Goal: Obtain resource: Download file/media

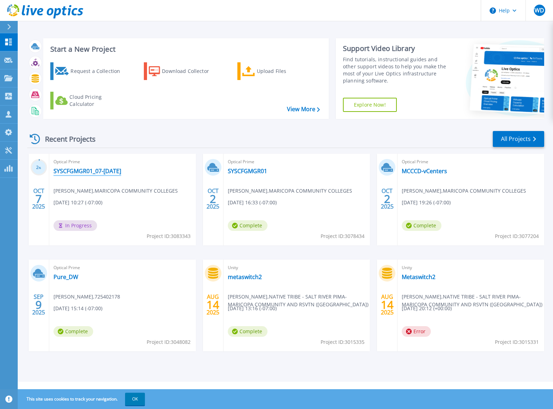
click at [101, 171] on link "SYSCFGMGR01_07-Oct-2-25" at bounding box center [88, 171] width 68 height 7
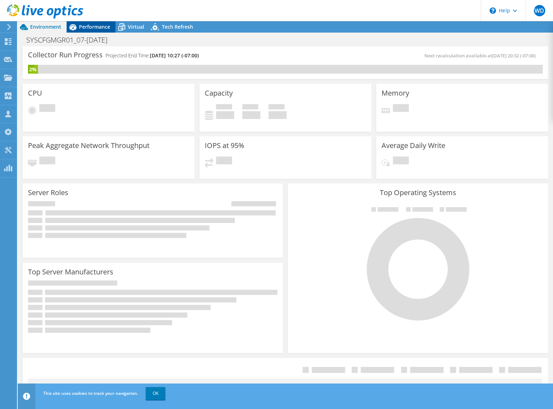
click at [97, 25] on span "Performance" at bounding box center [94, 26] width 31 height 7
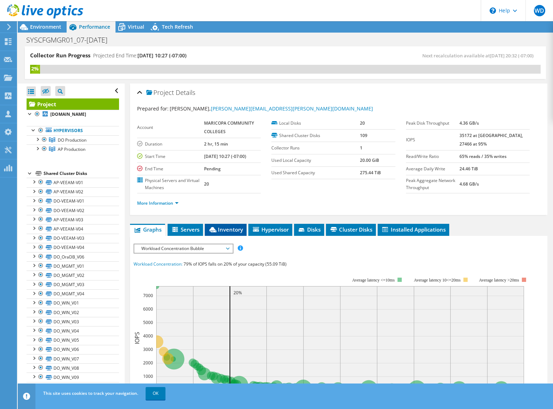
click at [230, 229] on span "Inventory" at bounding box center [225, 229] width 35 height 7
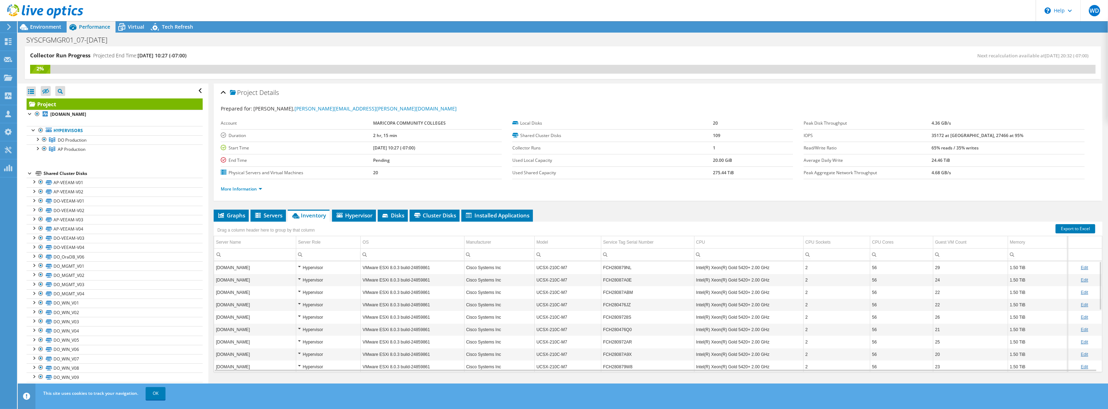
click at [553, 274] on td "56" at bounding box center [901, 280] width 63 height 12
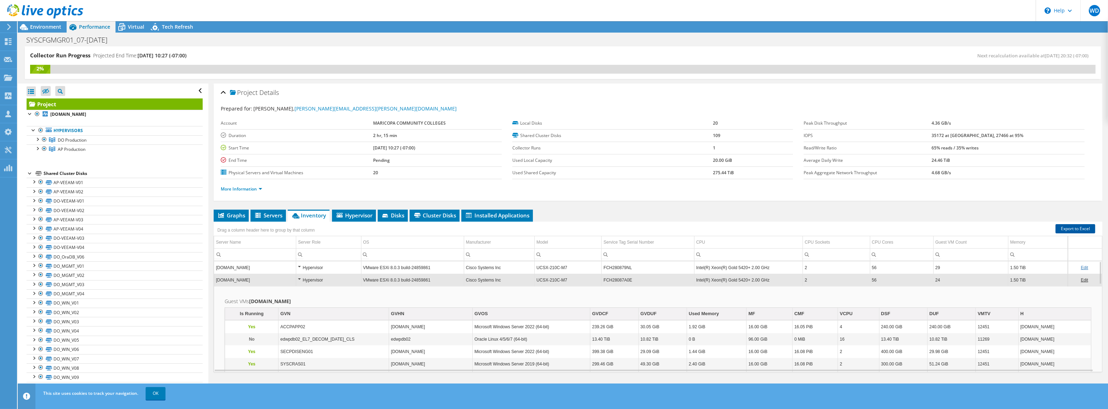
click at [553, 227] on link "Export to Excel" at bounding box center [1076, 228] width 40 height 9
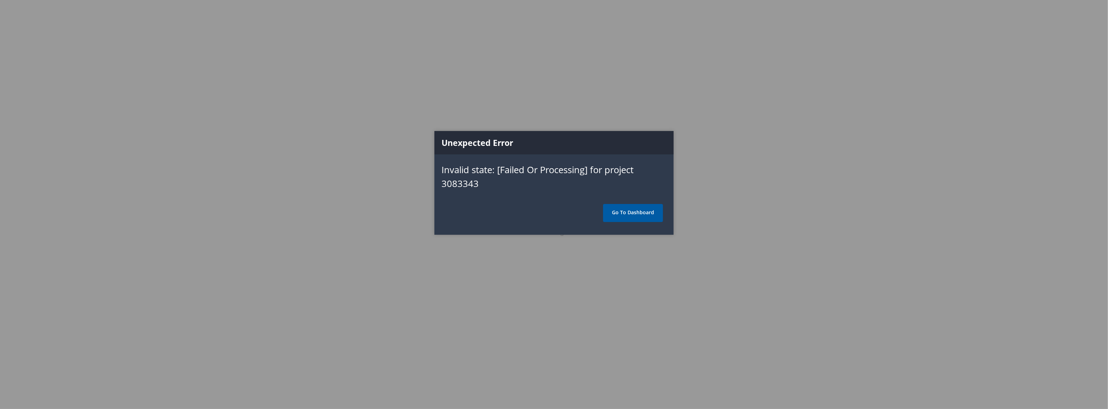
drag, startPoint x: 0, startPoint y: 0, endPoint x: 649, endPoint y: 214, distance: 683.4
click at [649, 214] on link "Go To Dashboard" at bounding box center [633, 213] width 60 height 18
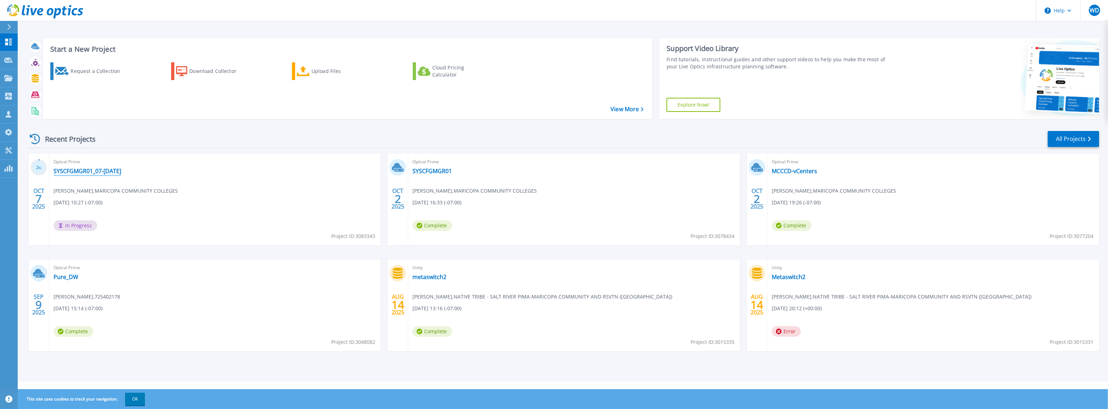
click at [107, 173] on link "SYSCFGMGR01_07-[DATE]" at bounding box center [88, 171] width 68 height 7
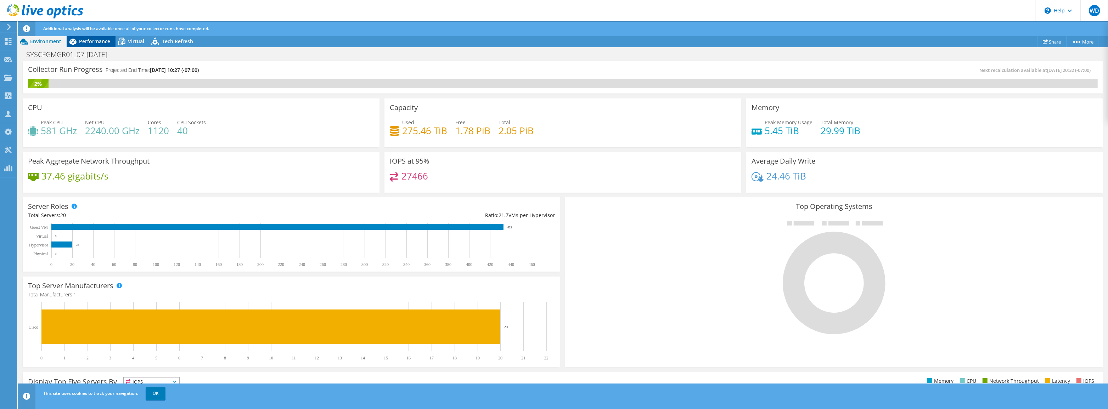
click at [92, 42] on span "Performance" at bounding box center [94, 41] width 31 height 7
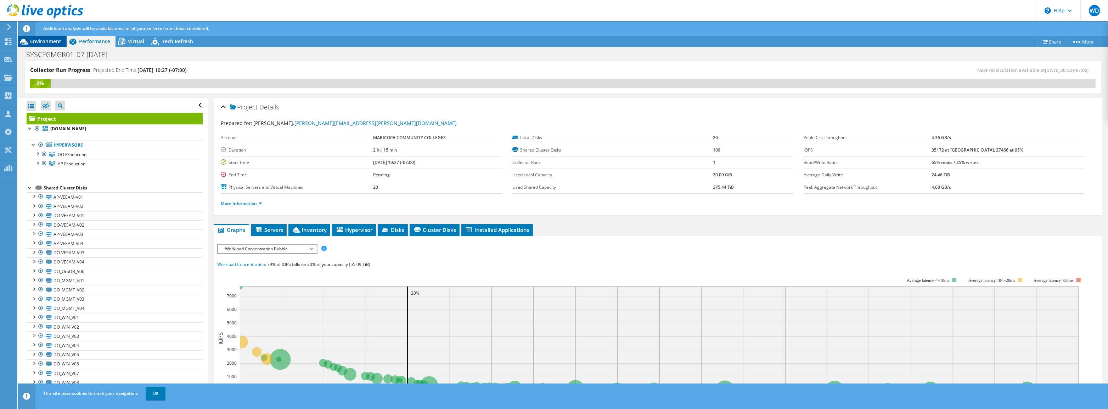
click at [47, 44] on span "Environment" at bounding box center [45, 41] width 31 height 7
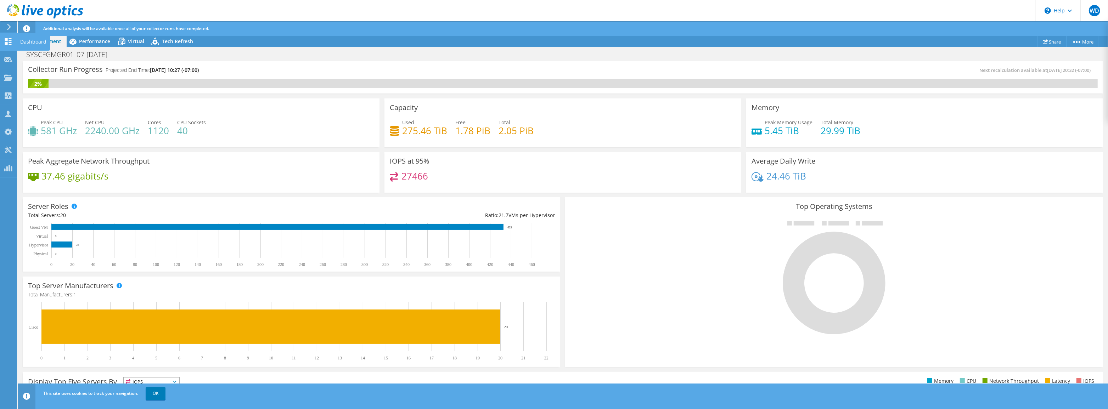
click at [9, 42] on use at bounding box center [8, 41] width 7 height 7
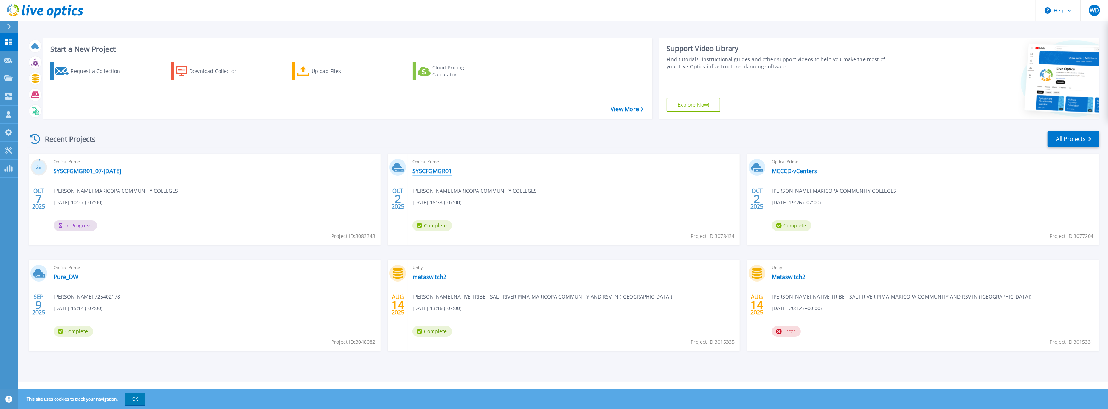
click at [428, 173] on link "SYSCFGMGR01" at bounding box center [431, 171] width 39 height 7
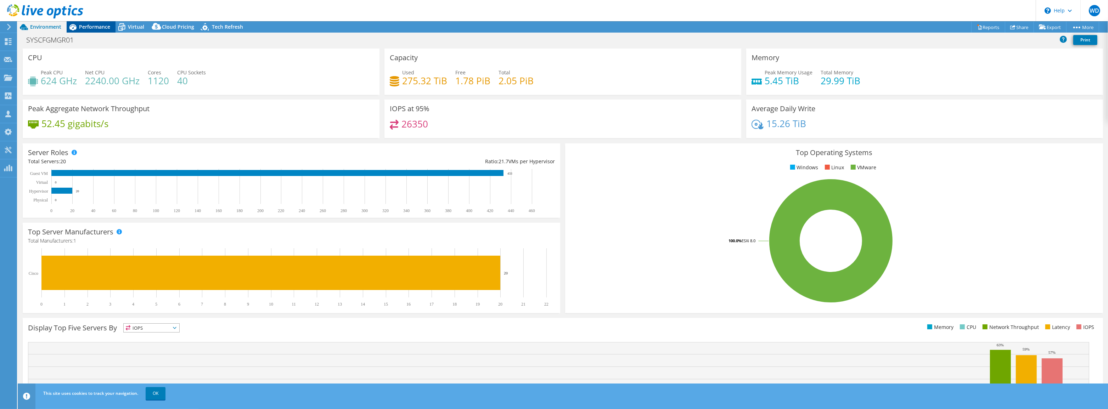
click at [100, 25] on span "Performance" at bounding box center [94, 26] width 31 height 7
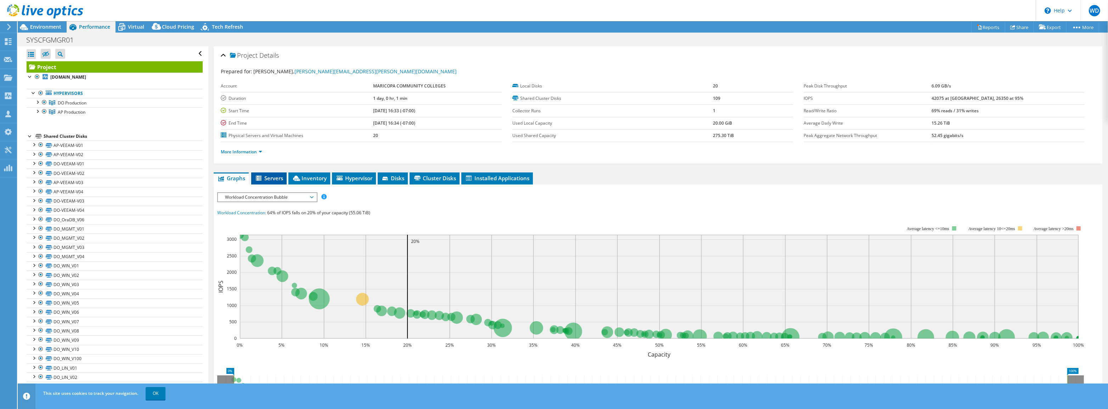
click at [271, 181] on li "Servers" at bounding box center [268, 179] width 35 height 12
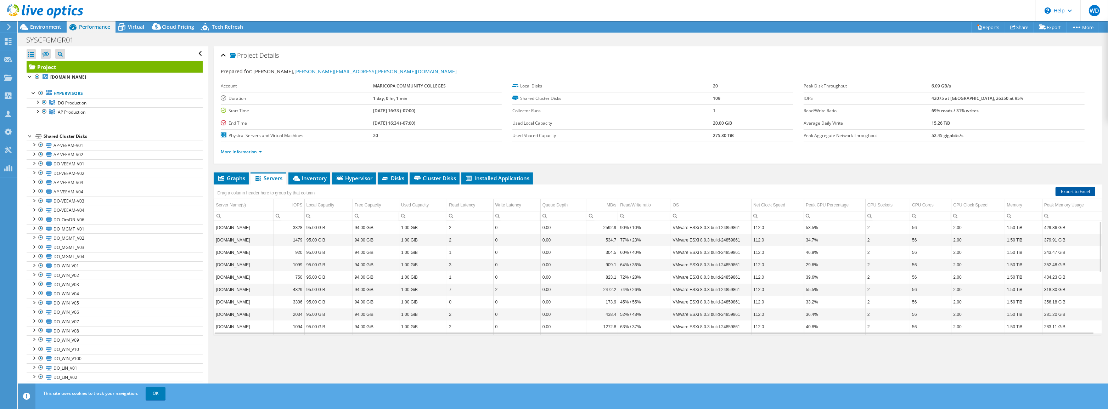
click at [1070, 191] on link "Export to Excel" at bounding box center [1076, 191] width 40 height 9
drag, startPoint x: 958, startPoint y: 101, endPoint x: 972, endPoint y: 100, distance: 13.9
click at [972, 100] on tr "IOPS 42075 at [GEOGRAPHIC_DATA], 26350 at 95%" at bounding box center [944, 98] width 281 height 12
drag, startPoint x: 992, startPoint y: 100, endPoint x: 1003, endPoint y: 100, distance: 11.0
click at [1003, 100] on td "42075 at [GEOGRAPHIC_DATA], 26350 at 95%" at bounding box center [1008, 98] width 153 height 12
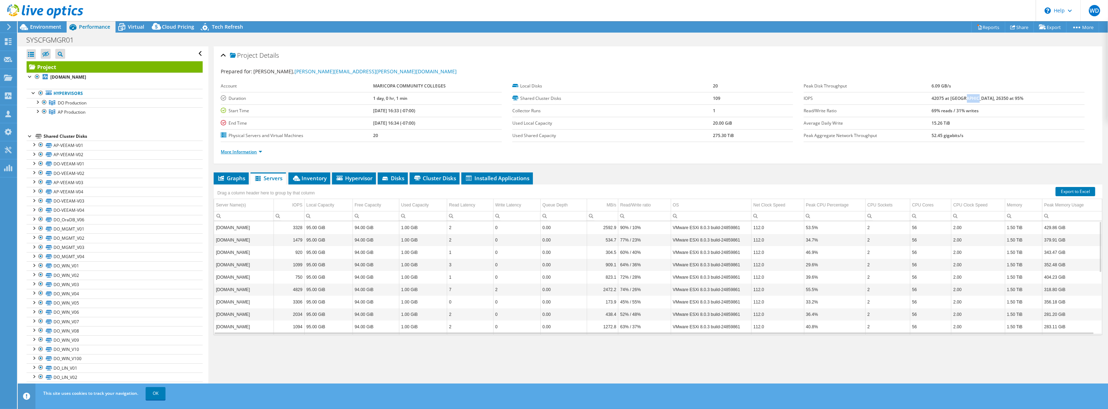
click at [248, 152] on link "More Information" at bounding box center [241, 152] width 41 height 6
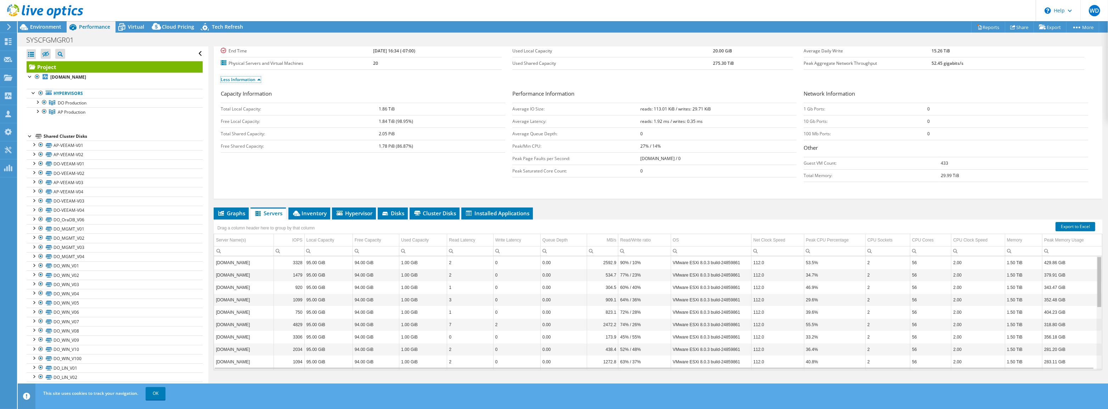
drag, startPoint x: 1095, startPoint y: 333, endPoint x: 1088, endPoint y: 253, distance: 81.1
click at [1094, 253] on body "WD Partner Team Member warren deahl [EMAIL_ADDRESS][PERSON_NAME][DOMAIN_NAME] […" at bounding box center [554, 204] width 1108 height 409
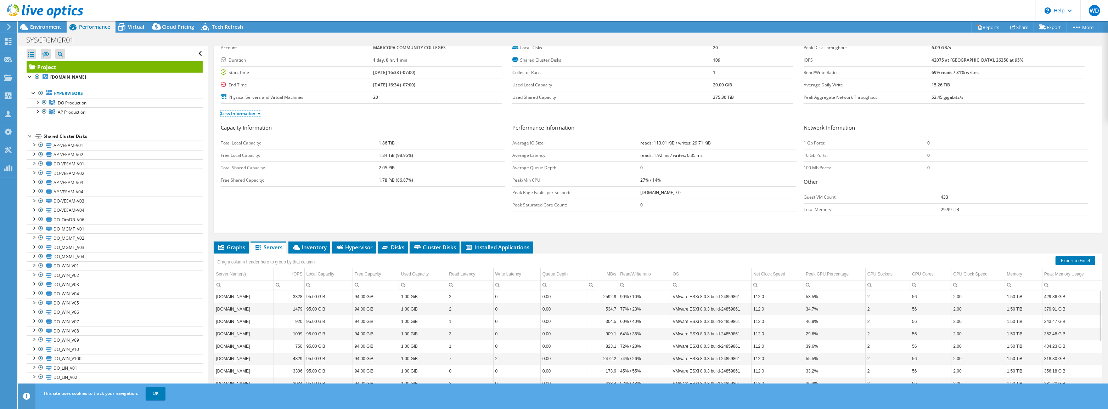
scroll to position [72, 0]
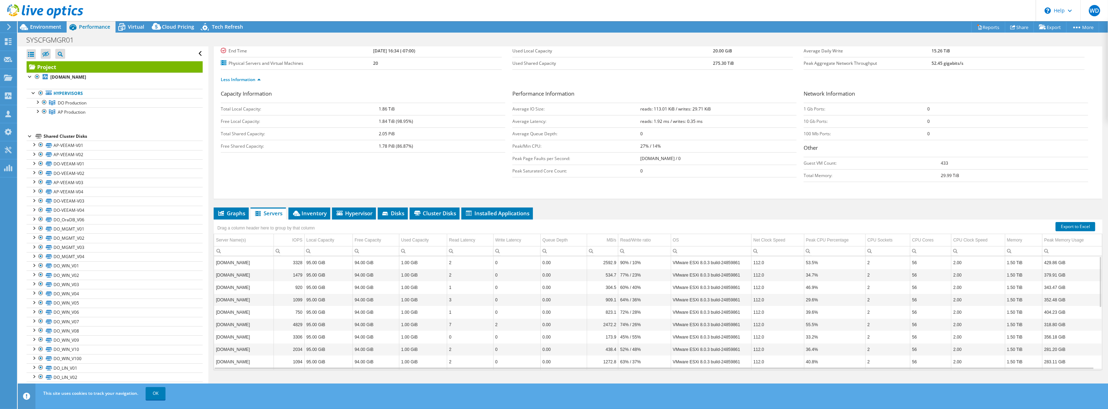
click at [858, 364] on td "40.8%" at bounding box center [834, 362] width 61 height 12
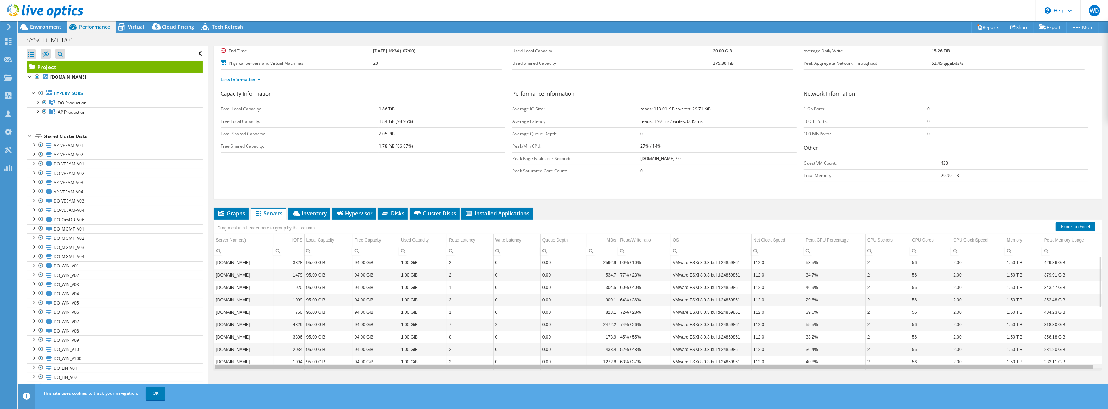
scroll to position [0, 0]
drag, startPoint x: 855, startPoint y: 365, endPoint x: 698, endPoint y: 350, distance: 158.4
click at [751, 367] on body "WD Partner Team Member warren deahl [EMAIL_ADDRESS][PERSON_NAME][DOMAIN_NAME] […" at bounding box center [554, 204] width 1108 height 409
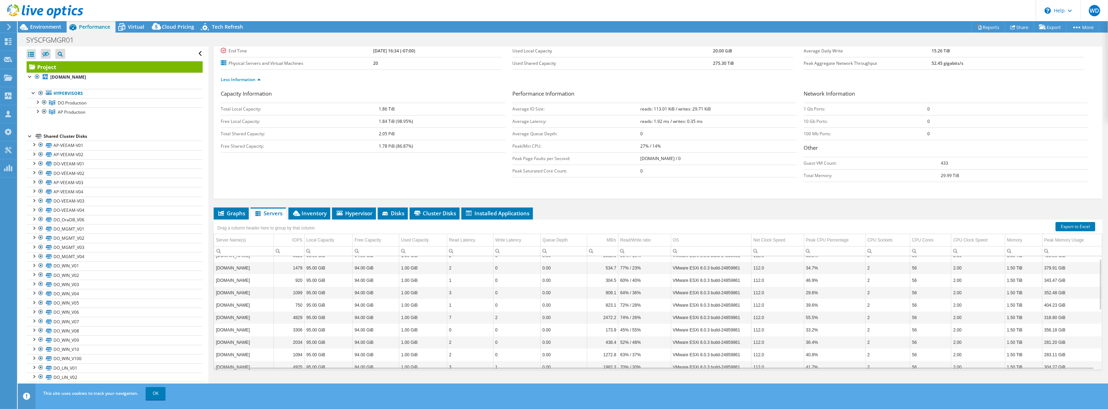
scroll to position [10, 0]
